Goal: Task Accomplishment & Management: Complete application form

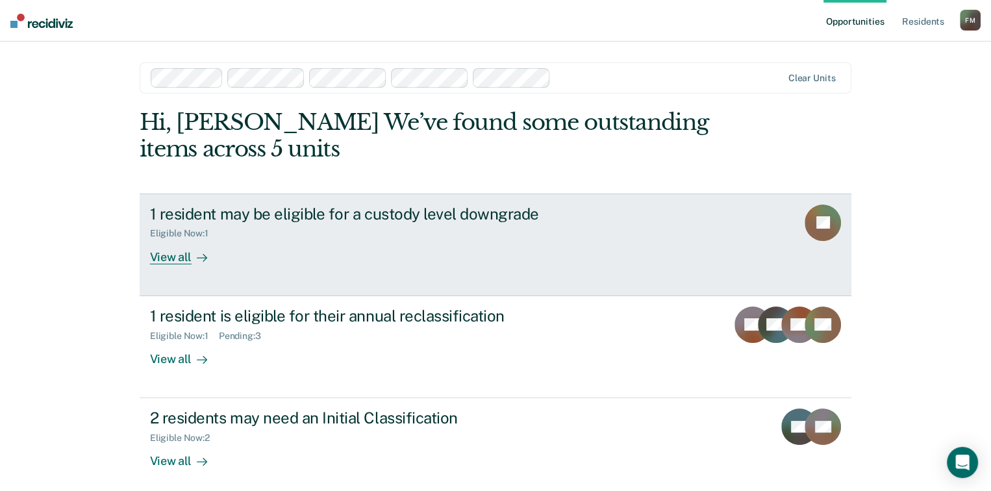
click at [165, 252] on div "View all" at bounding box center [186, 251] width 73 height 25
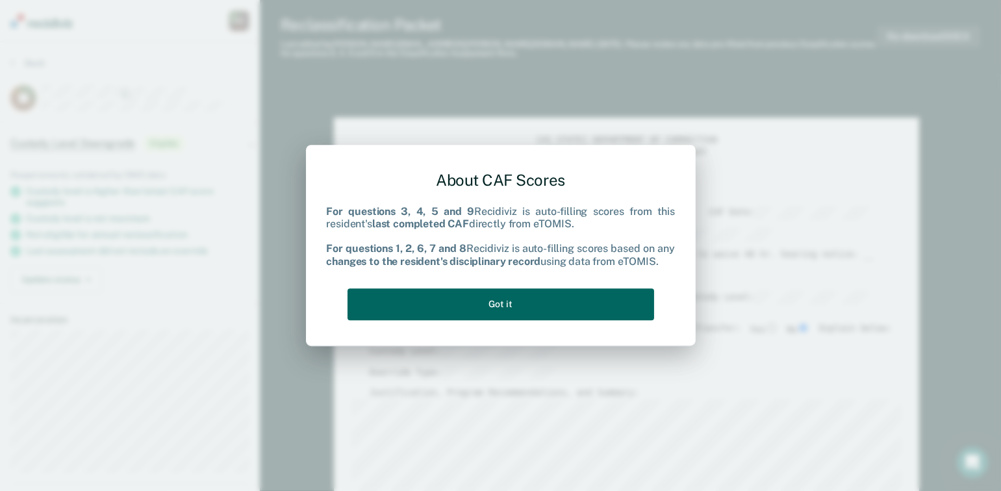
click at [471, 314] on button "Got it" at bounding box center [500, 304] width 306 height 32
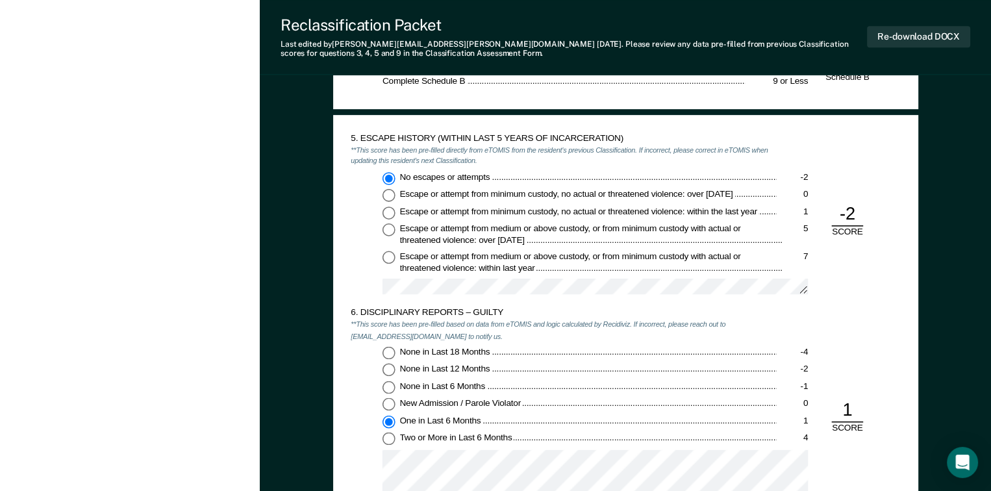
scroll to position [1558, 0]
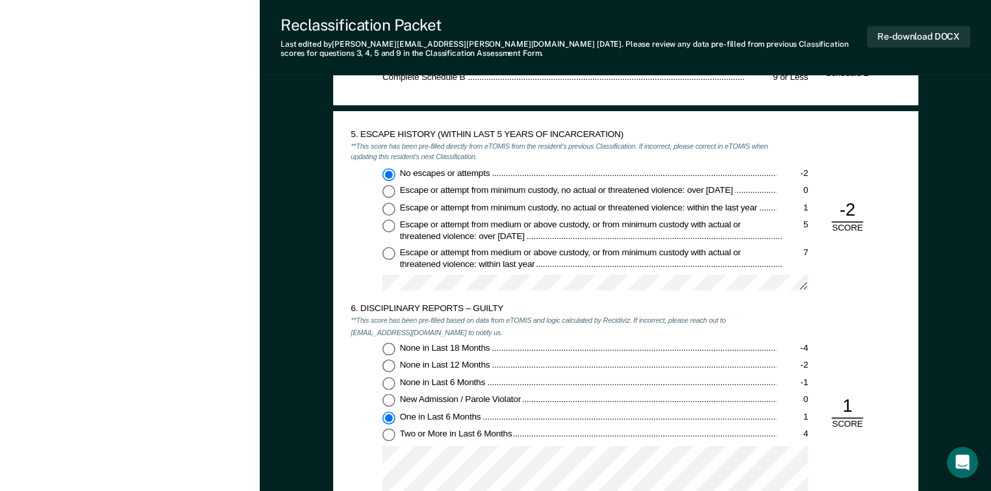
click at [388, 434] on input "Two or More in Last 6 Months 4" at bounding box center [388, 435] width 13 height 13
type textarea "x"
radio input "false"
radio input "true"
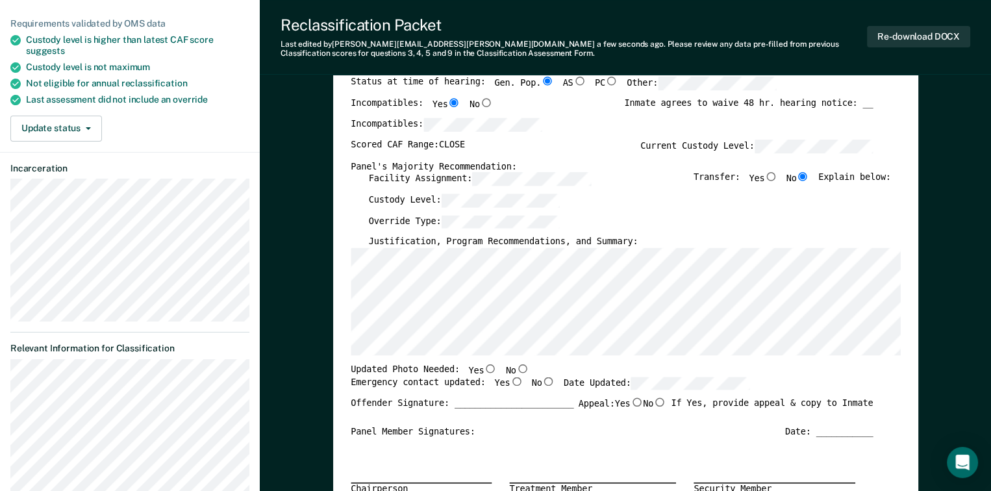
scroll to position [130, 0]
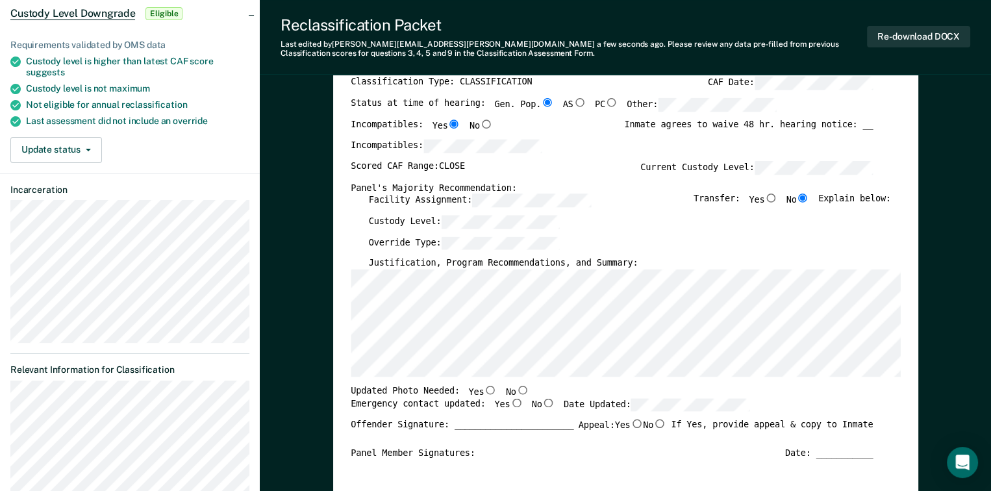
click at [484, 387] on input "Yes" at bounding box center [490, 390] width 13 height 9
type textarea "x"
radio input "true"
click at [510, 403] on input "Yes" at bounding box center [516, 402] width 13 height 9
type textarea "x"
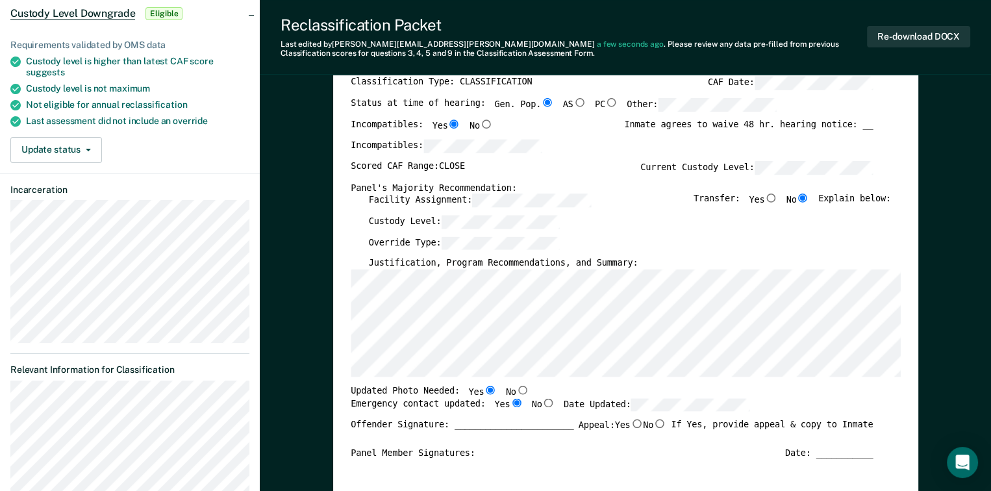
radio input "true"
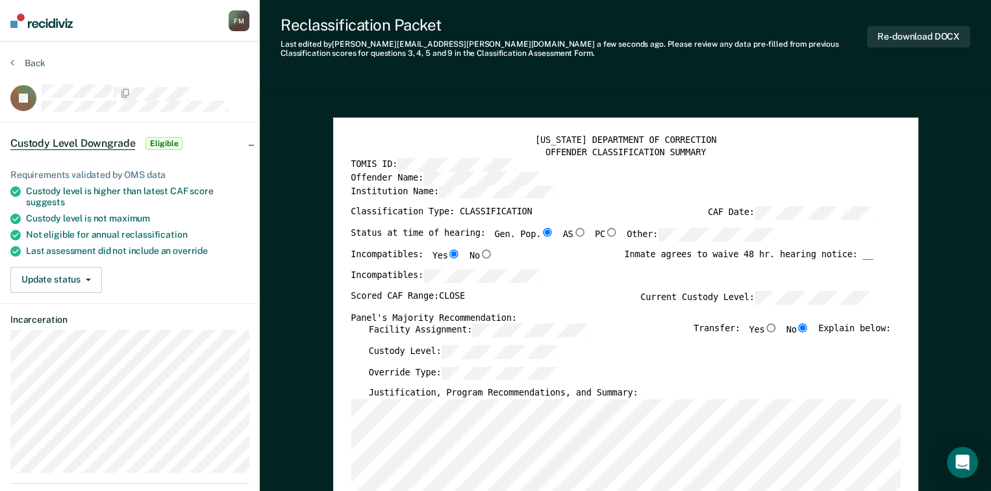
scroll to position [0, 0]
click at [926, 38] on button "Re-download DOCX" at bounding box center [918, 36] width 103 height 21
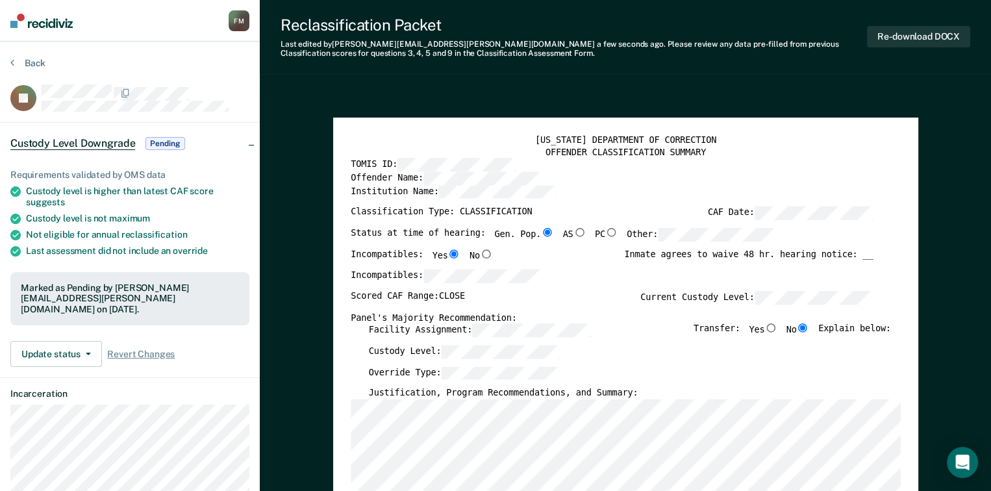
click at [170, 140] on span "Pending" at bounding box center [164, 143] width 39 height 13
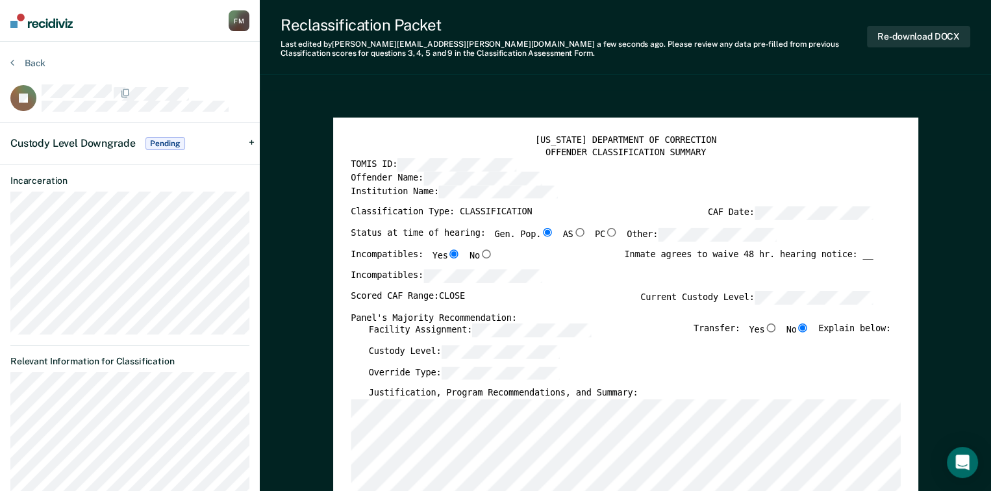
click at [249, 139] on div "Custody Level Downgrade Pending" at bounding box center [130, 144] width 260 height 42
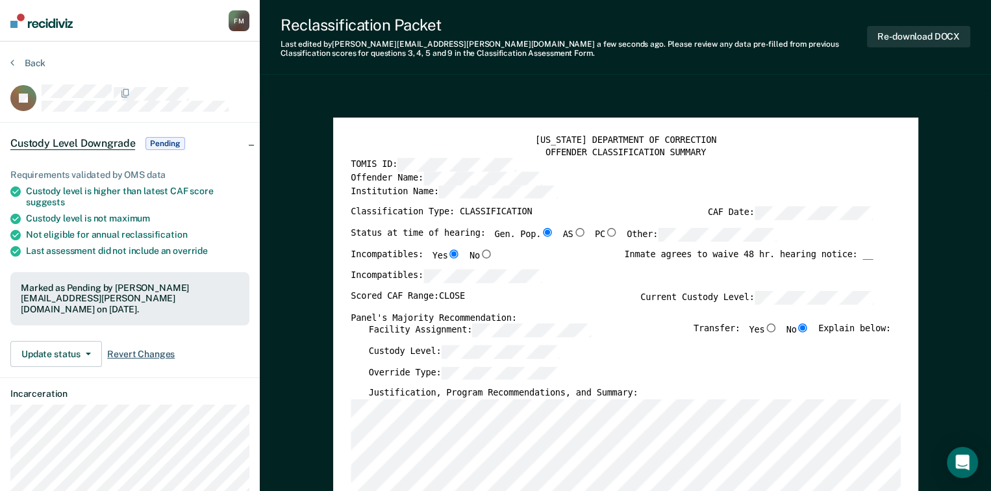
click at [133, 349] on span "Revert Changes" at bounding box center [141, 354] width 68 height 11
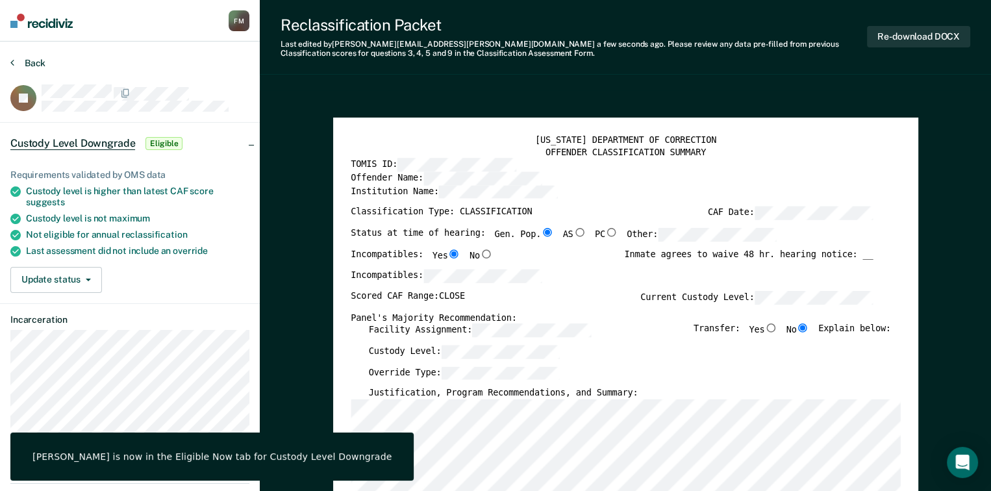
click at [15, 61] on button "Back" at bounding box center [27, 63] width 35 height 12
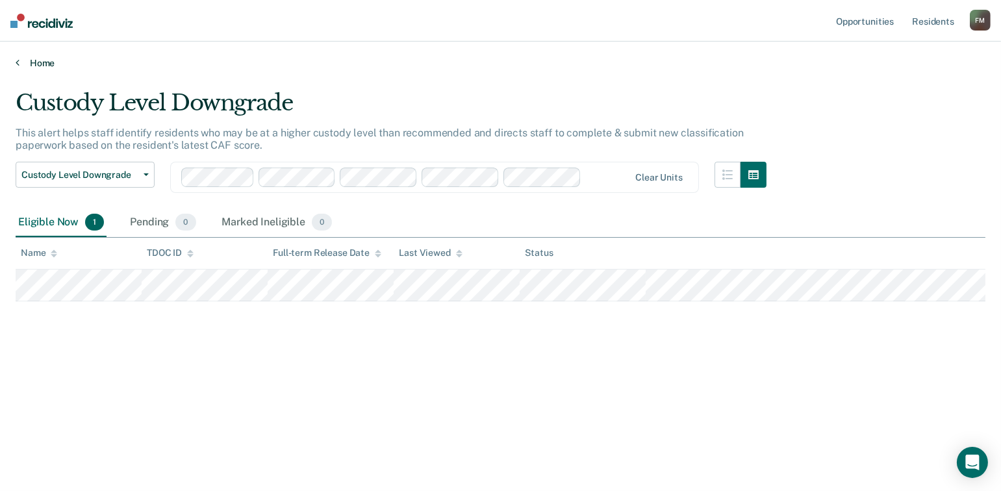
click at [21, 62] on link "Home" at bounding box center [500, 63] width 969 height 12
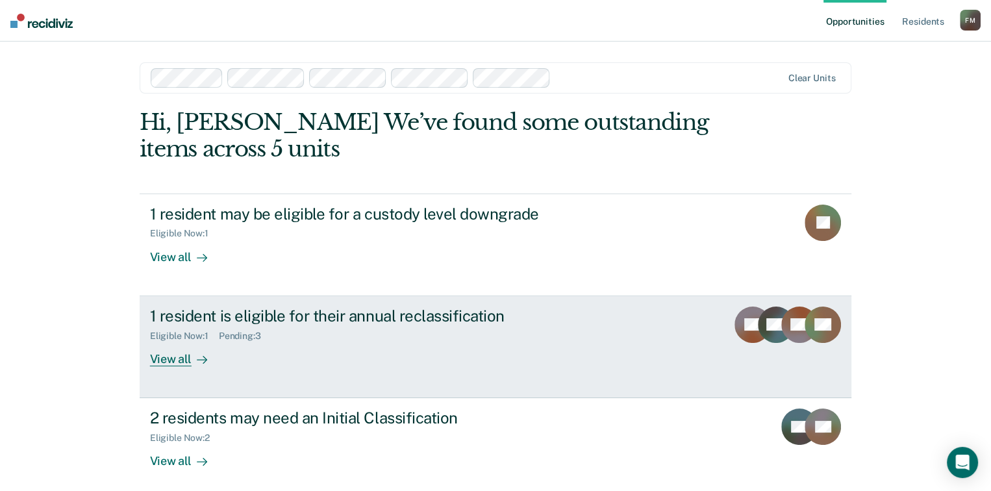
click at [170, 358] on div "View all" at bounding box center [186, 353] width 73 height 25
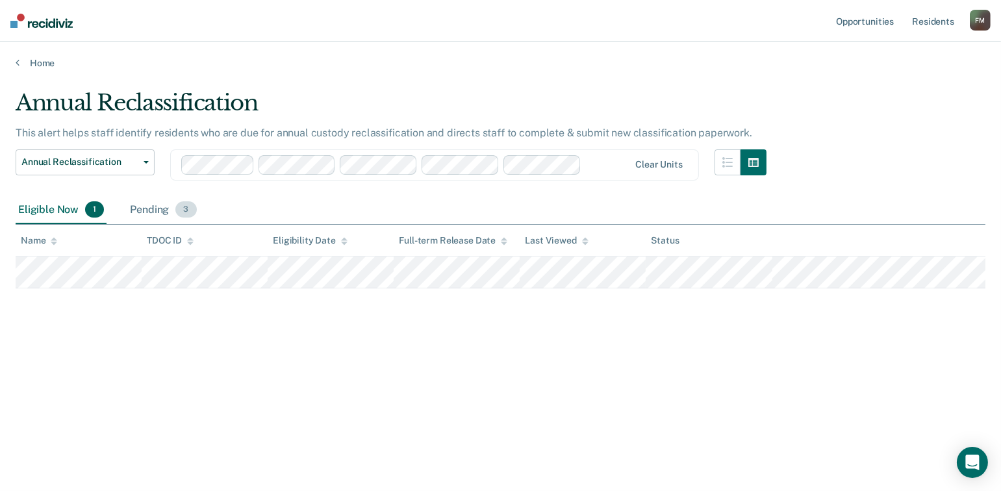
click at [162, 211] on div "Pending 3" at bounding box center [162, 210] width 71 height 29
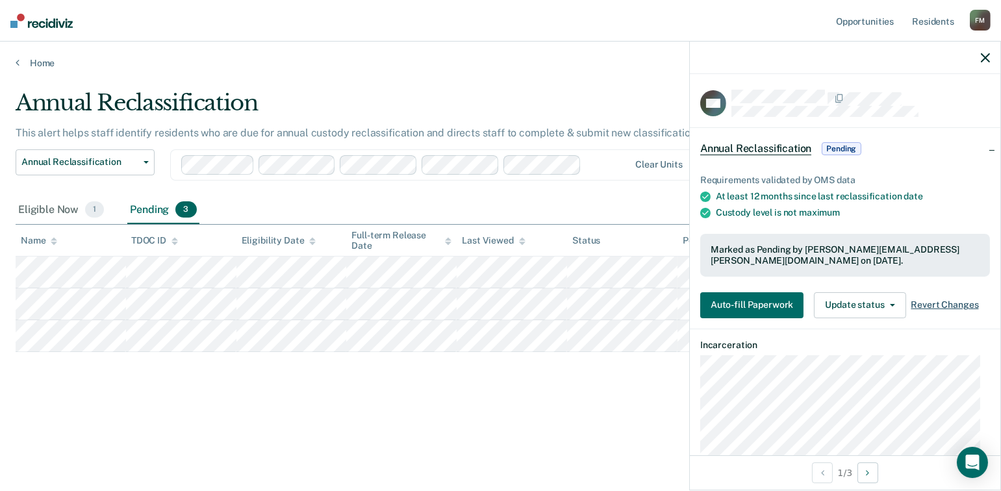
click at [929, 301] on span "Revert Changes" at bounding box center [945, 304] width 68 height 11
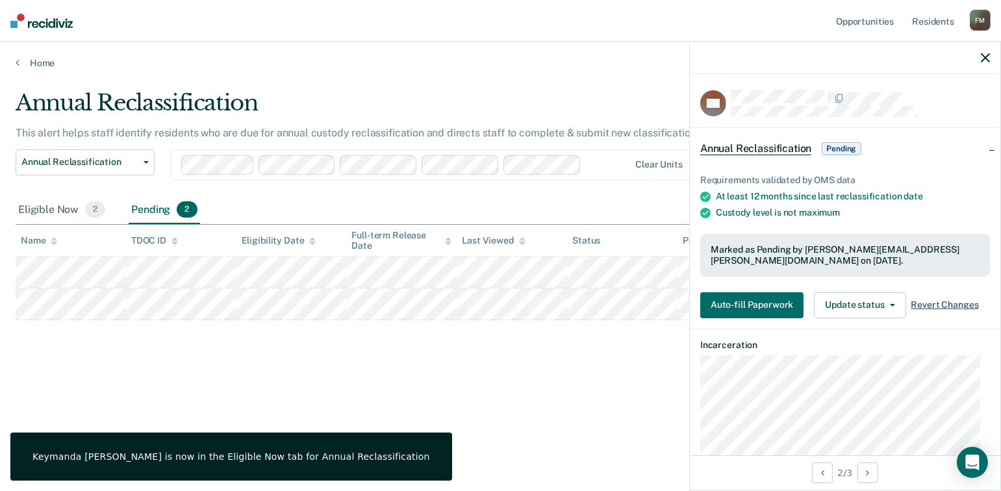
click at [955, 303] on span "Revert Changes" at bounding box center [945, 304] width 68 height 11
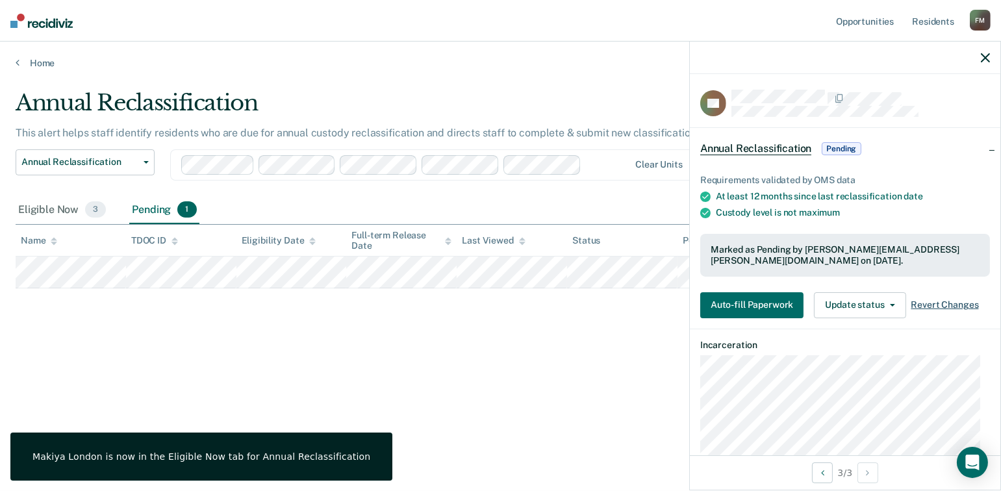
click at [929, 304] on span "Revert Changes" at bounding box center [945, 304] width 68 height 11
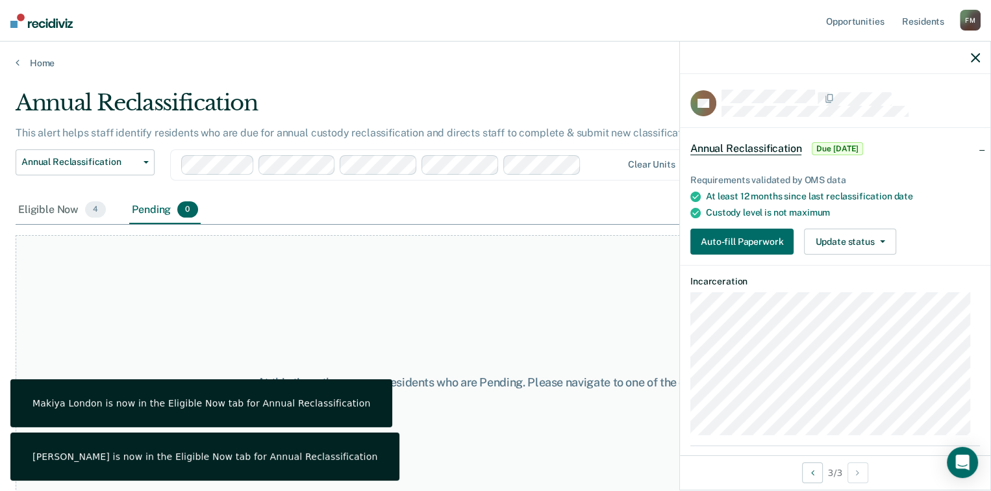
click at [104, 415] on div "Makiya London is now in the Eligible Now tab for Annual Reclassification" at bounding box center [201, 403] width 382 height 48
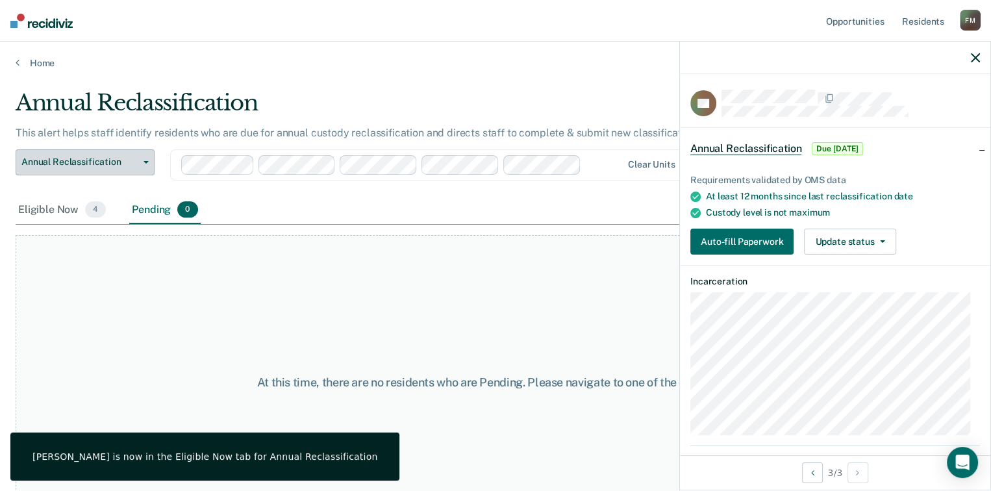
click at [47, 168] on button "Annual Reclassification" at bounding box center [85, 162] width 139 height 26
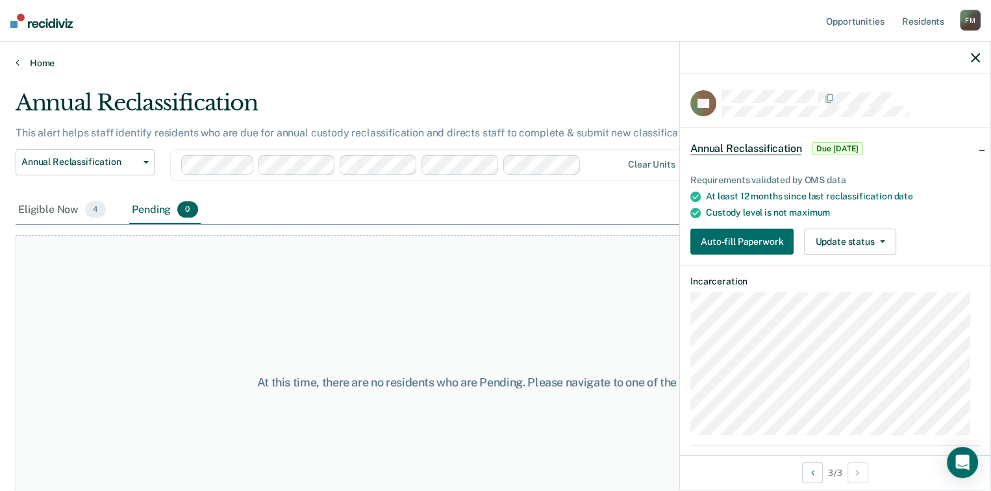
click at [31, 62] on link "Home" at bounding box center [496, 63] width 960 height 12
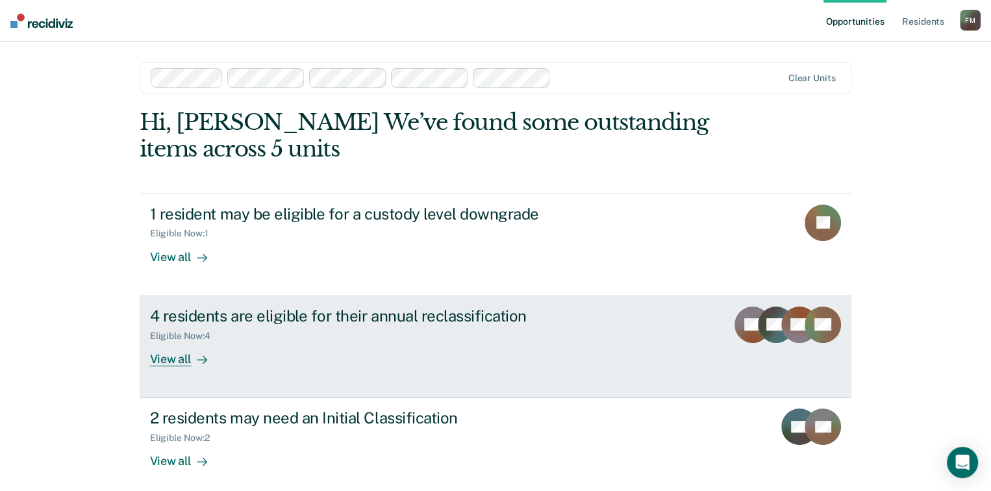
click at [160, 360] on div "View all" at bounding box center [186, 353] width 73 height 25
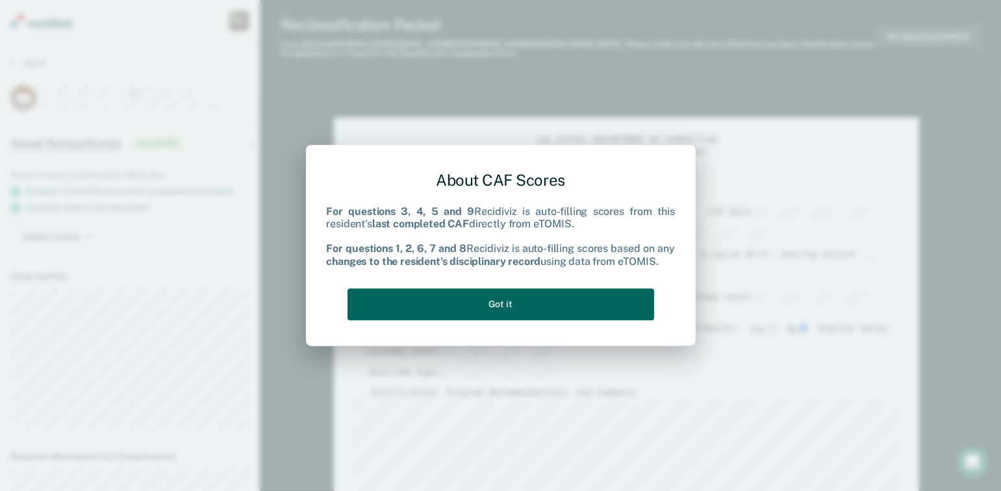
click at [502, 306] on button "Got it" at bounding box center [500, 304] width 306 height 32
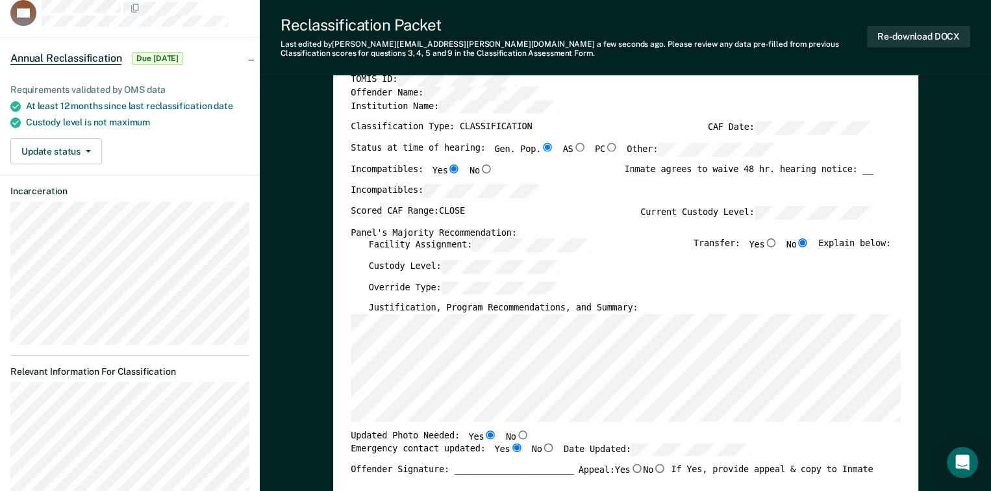
scroll to position [65, 0]
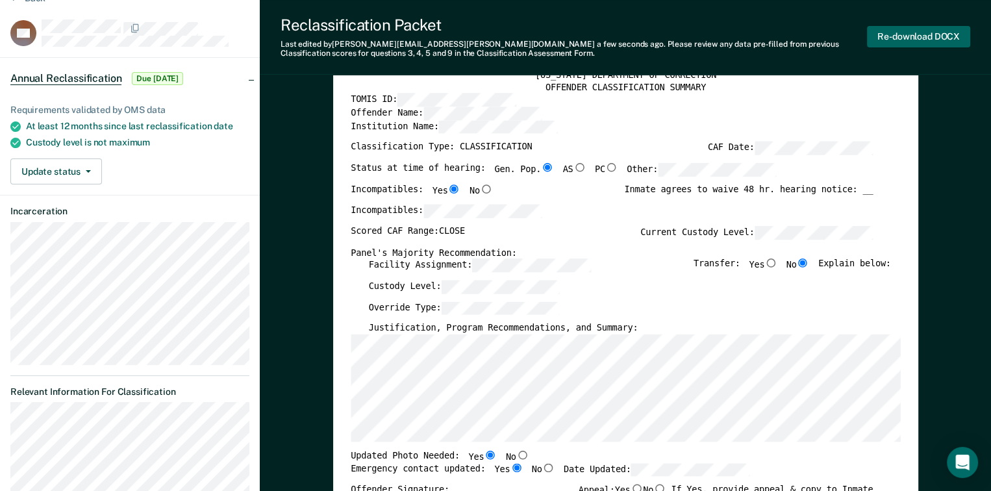
click at [884, 42] on button "Re-download DOCX" at bounding box center [918, 36] width 103 height 21
type textarea "x"
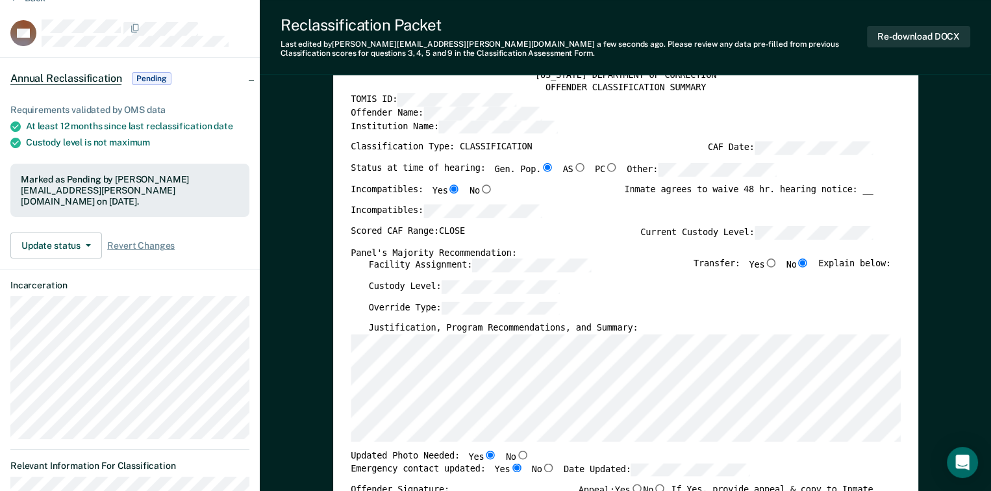
scroll to position [0, 0]
